Goal: Find specific page/section: Find specific page/section

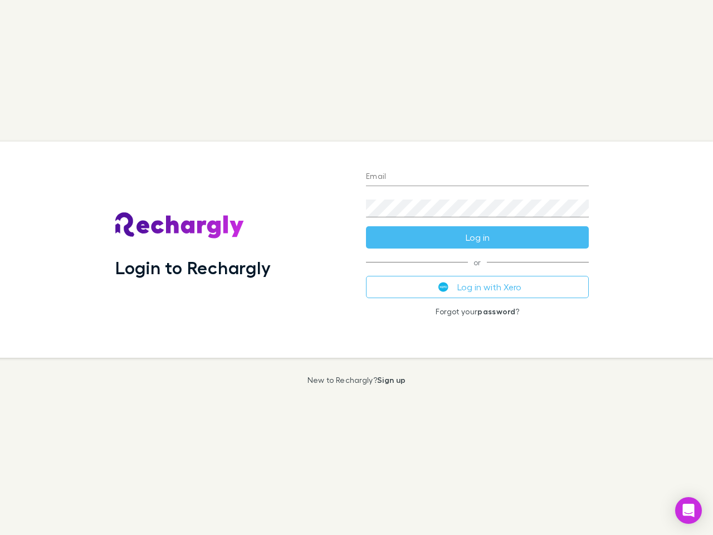
click at [357, 268] on div "Login to Rechargly" at bounding box center [231, 250] width 251 height 216
click at [478, 177] on input "Email" at bounding box center [477, 177] width 223 height 18
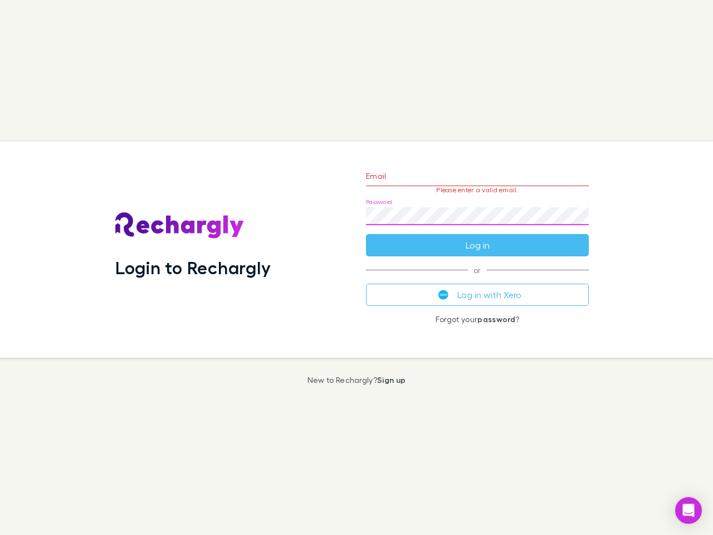
click at [478, 237] on form "Email Please enter a valid email. Password Log in" at bounding box center [477, 207] width 223 height 97
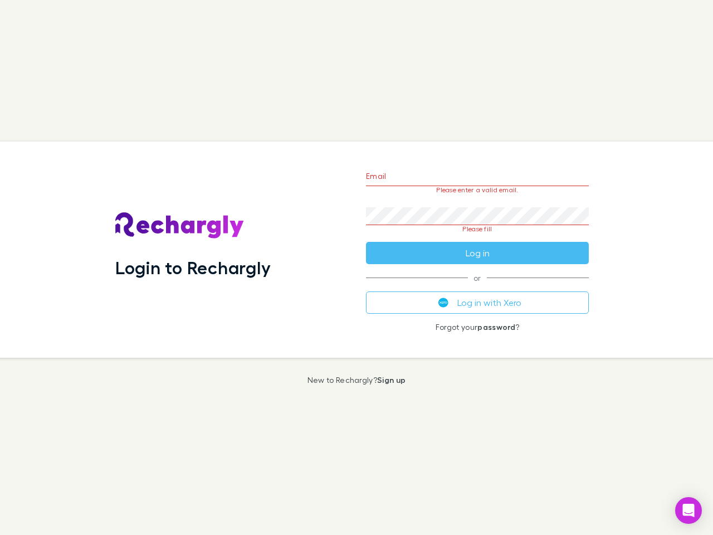
click at [478, 287] on div "Email Please enter a valid email. Password Please fill Log in or Log in with Xe…" at bounding box center [477, 250] width 241 height 216
click at [689, 511] on icon "Open Intercom Messenger" at bounding box center [689, 510] width 12 height 13
